Goal: Find contact information: Find contact information

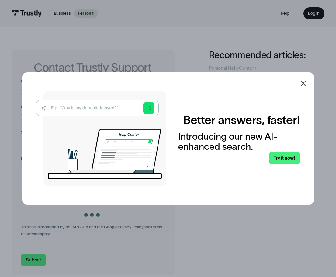
click at [306, 85] on icon at bounding box center [302, 83] width 5 height 5
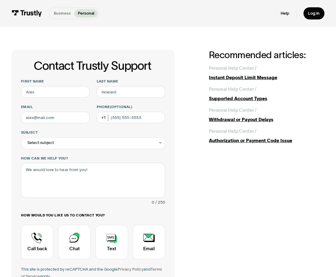
click at [64, 15] on p "Business" at bounding box center [62, 13] width 17 height 6
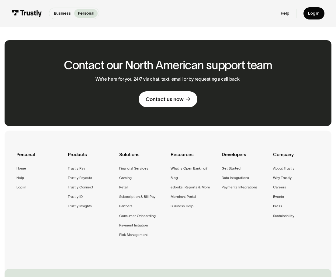
scroll to position [426, 0]
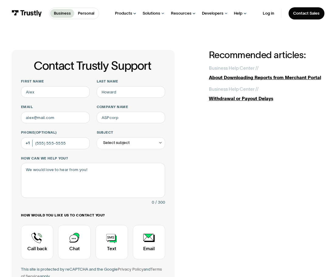
click at [221, 140] on div "Contact Trustly Support First name Last name Email Company name Phone (Optional…" at bounding box center [168, 184] width 313 height 268
click at [227, 174] on div "Contact Trustly Support First name Last name Email Company name Phone (Optional…" at bounding box center [168, 184] width 313 height 268
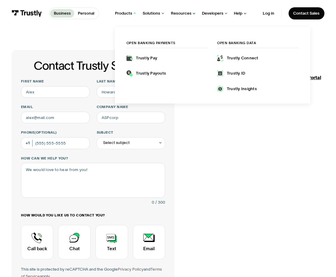
click at [129, 17] on div "Products" at bounding box center [126, 13] width 22 height 27
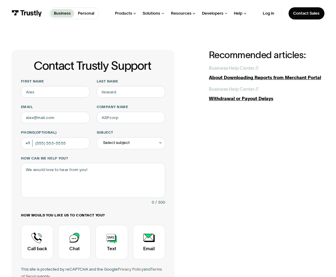
click at [34, 11] on img at bounding box center [27, 13] width 30 height 6
